Goal: Task Accomplishment & Management: Manage account settings

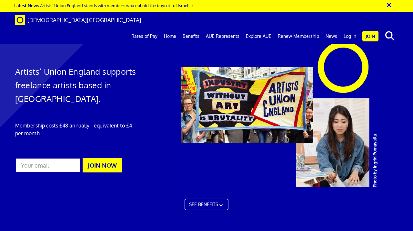
click at [350, 28] on link "Log in" at bounding box center [350, 36] width 19 height 16
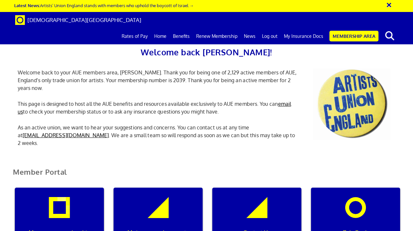
click at [298, 28] on link "My Insurance Docs" at bounding box center [304, 36] width 46 height 16
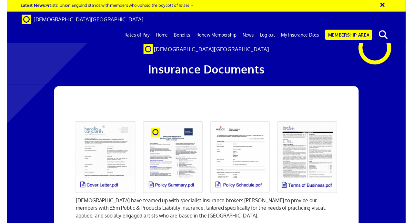
scroll to position [57, 0]
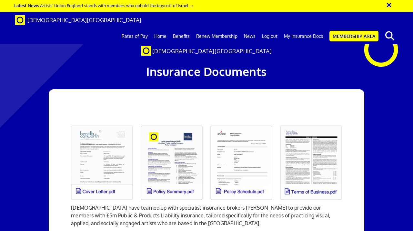
click at [249, 121] on link at bounding box center [242, 162] width 70 height 82
click at [105, 121] on link at bounding box center [102, 162] width 70 height 82
click at [214, 28] on link "Renew Membership" at bounding box center [217, 36] width 48 height 16
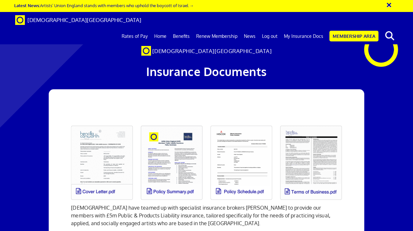
click at [348, 31] on link "Membership Area" at bounding box center [354, 36] width 49 height 11
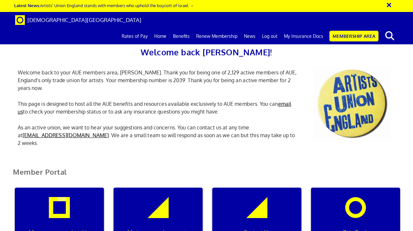
scroll to position [135, 0]
click at [69, 187] on div "Manage my membership" at bounding box center [59, 218] width 89 height 62
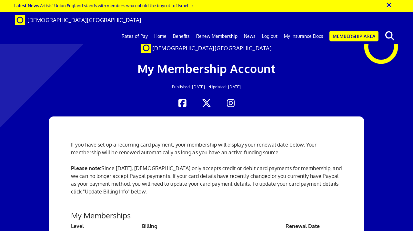
scroll to position [74, 0]
